Goal: Information Seeking & Learning: Understand process/instructions

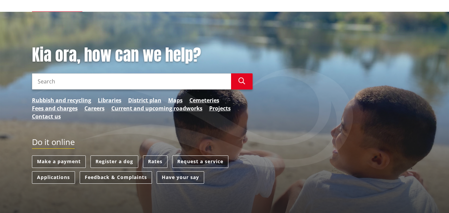
scroll to position [67, 0]
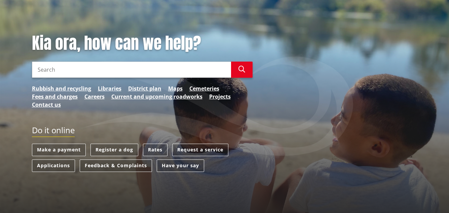
click at [37, 69] on input "Search" at bounding box center [131, 70] width 199 height 16
type input "food plans"
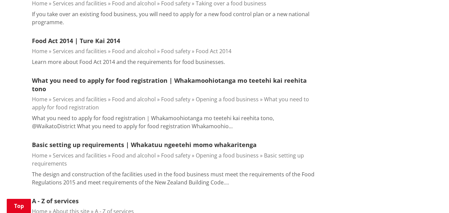
scroll to position [269, 0]
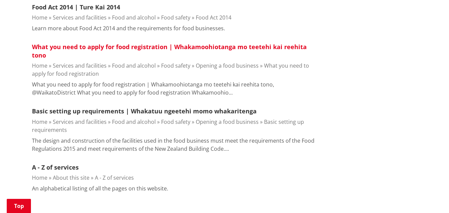
click at [83, 49] on link "What you need to apply for food registration | Whakamoohiotanga mo teetehi kai …" at bounding box center [169, 51] width 275 height 16
